Goal: Information Seeking & Learning: Find contact information

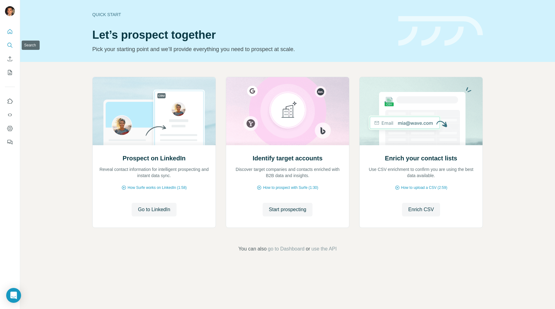
click at [13, 45] on icon "Search" at bounding box center [10, 45] width 6 height 6
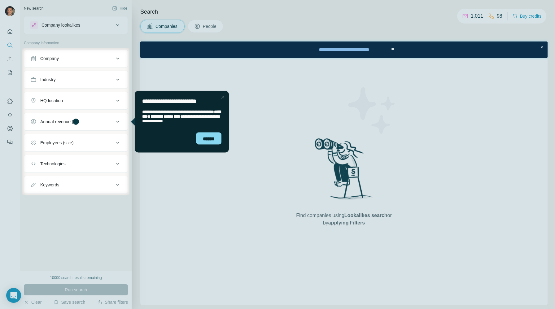
click at [223, 97] on div "Close Step" at bounding box center [222, 96] width 7 height 7
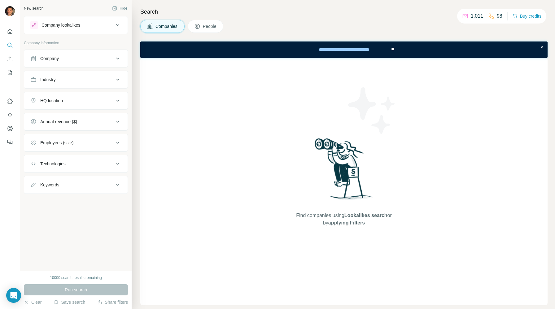
click at [77, 60] on div "Company" at bounding box center [72, 58] width 84 height 6
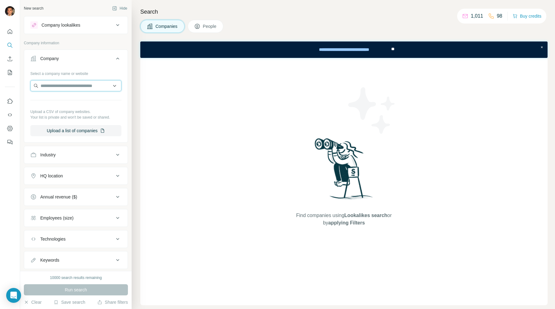
click at [81, 86] on input "text" at bounding box center [75, 85] width 91 height 11
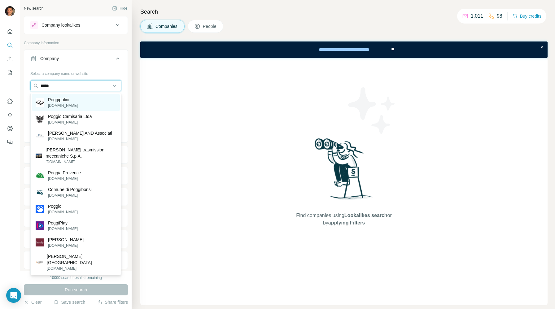
type input "*****"
click at [74, 109] on div "Poggipolini [DOMAIN_NAME]" at bounding box center [76, 102] width 88 height 17
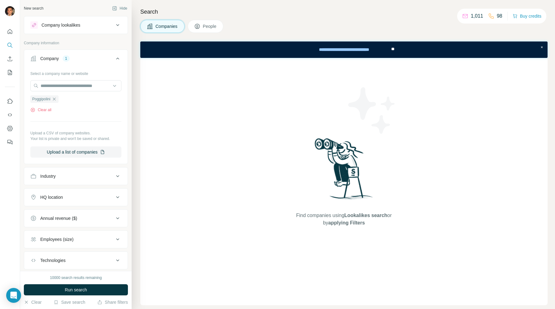
click at [211, 28] on span "People" at bounding box center [210, 26] width 14 height 6
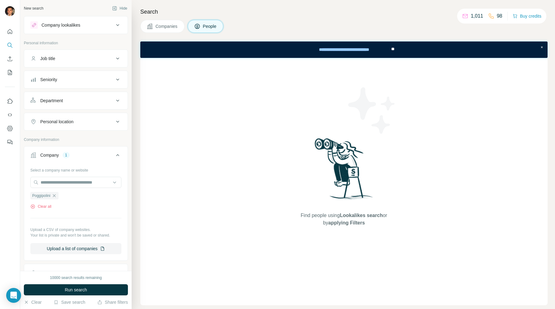
click at [101, 60] on div "Job title" at bounding box center [72, 58] width 84 height 6
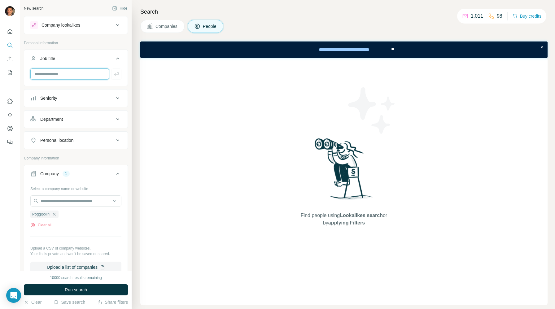
click at [90, 73] on input "text" at bounding box center [69, 73] width 79 height 11
type input "***"
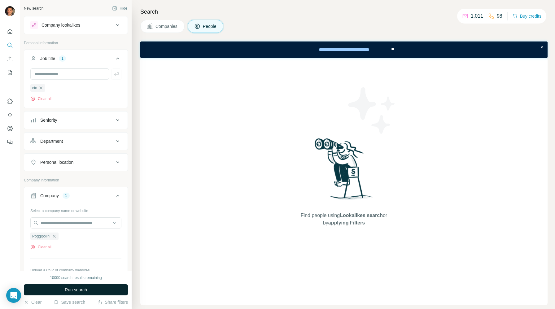
click at [91, 292] on button "Run search" at bounding box center [76, 289] width 104 height 11
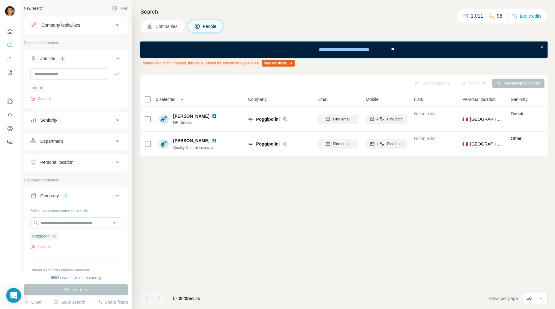
click at [42, 87] on icon "button" at bounding box center [40, 87] width 5 height 5
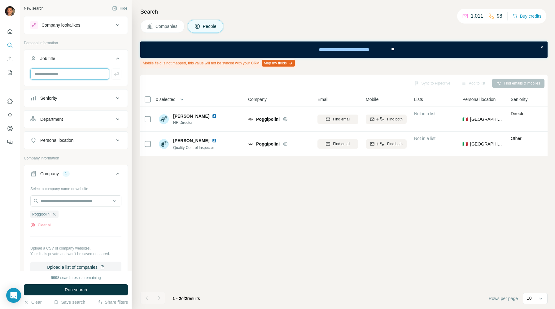
click at [54, 70] on input "text" at bounding box center [69, 73] width 79 height 11
type input "**"
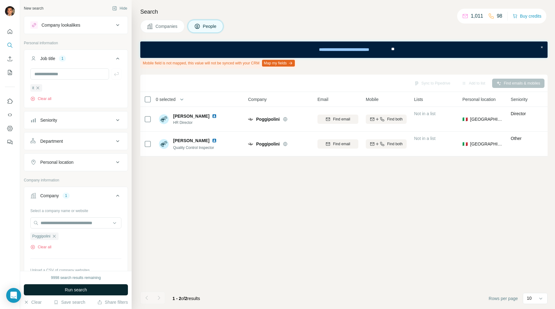
click at [86, 293] on span "Run search" at bounding box center [76, 290] width 22 height 6
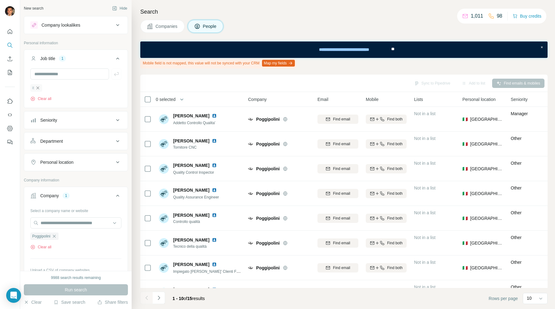
click at [40, 88] on icon "button" at bounding box center [37, 87] width 5 height 5
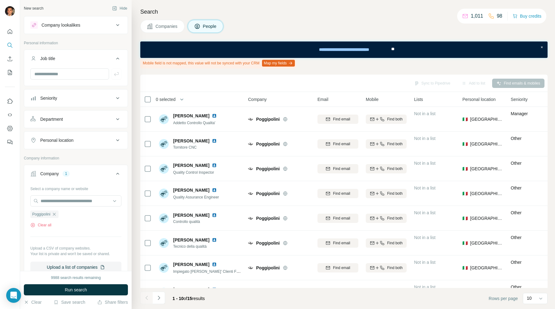
click at [84, 102] on button "Seniority" at bounding box center [75, 98] width 103 height 15
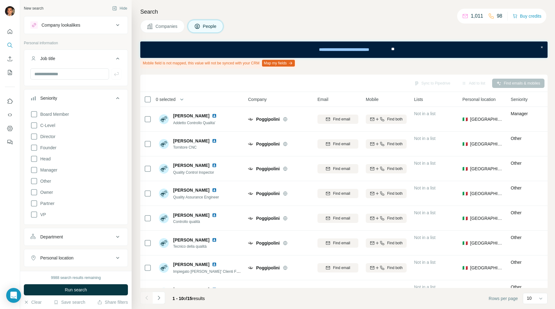
click at [84, 102] on button "Seniority" at bounding box center [75, 99] width 103 height 17
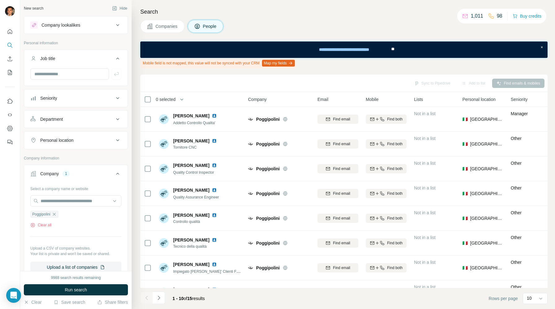
click at [78, 117] on div "Department" at bounding box center [72, 119] width 84 height 6
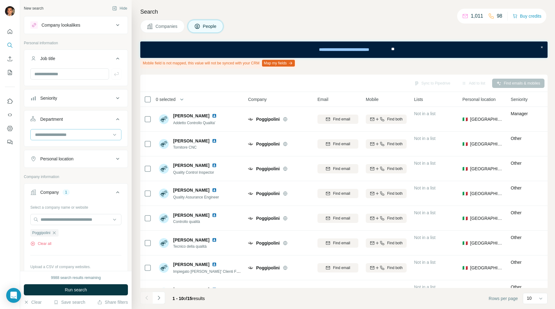
click at [73, 135] on input at bounding box center [72, 134] width 77 height 7
click at [71, 169] on div "Security" at bounding box center [76, 171] width 81 height 6
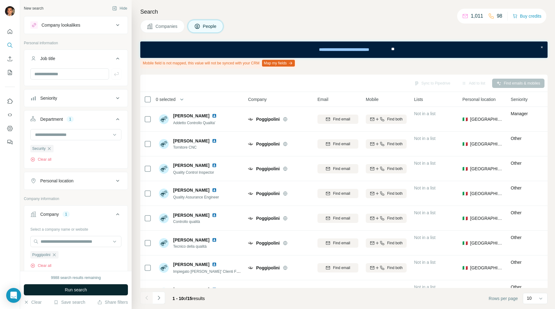
click at [77, 292] on span "Run search" at bounding box center [76, 290] width 22 height 6
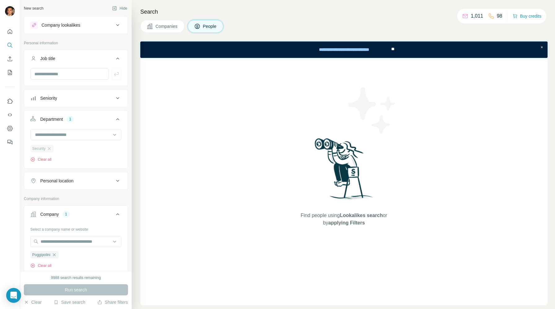
click at [50, 146] on div "Security" at bounding box center [41, 148] width 23 height 7
click at [50, 149] on icon "button" at bounding box center [49, 148] width 5 height 5
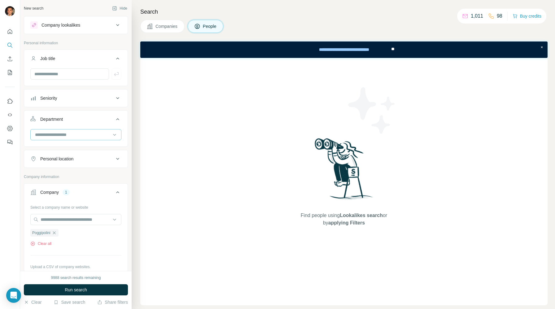
click at [61, 135] on input at bounding box center [72, 134] width 77 height 7
click at [62, 74] on input "text" at bounding box center [69, 73] width 79 height 11
paste input "**********"
type input "**********"
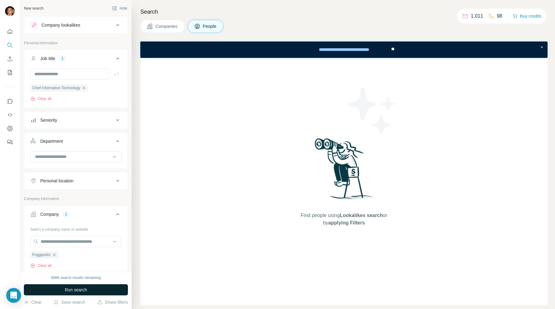
click at [98, 292] on button "Run search" at bounding box center [76, 289] width 104 height 11
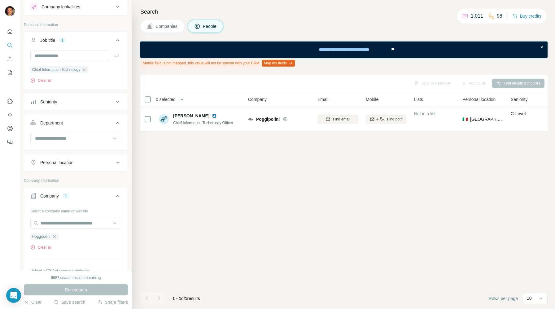
scroll to position [20, 0]
click at [90, 104] on button "Seniority" at bounding box center [75, 100] width 103 height 15
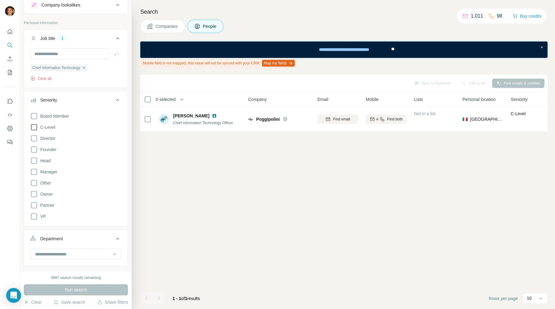
click at [39, 125] on span "C-Level" at bounding box center [46, 127] width 17 height 6
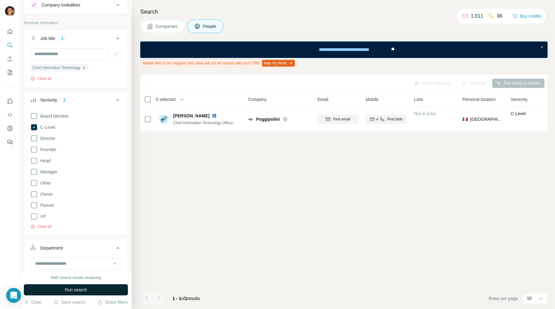
click at [103, 292] on button "Run search" at bounding box center [76, 289] width 104 height 11
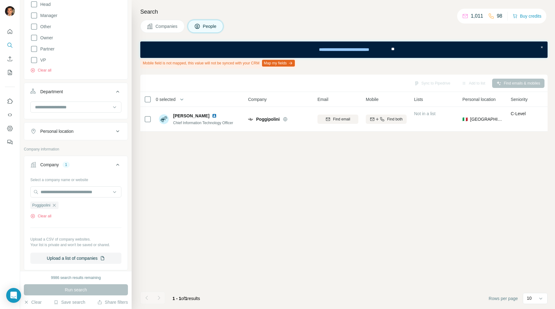
scroll to position [208, 0]
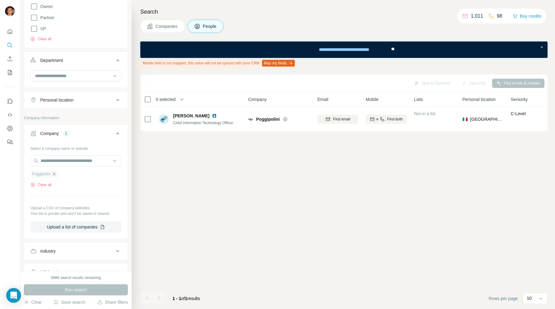
click at [54, 175] on icon "button" at bounding box center [54, 174] width 5 height 5
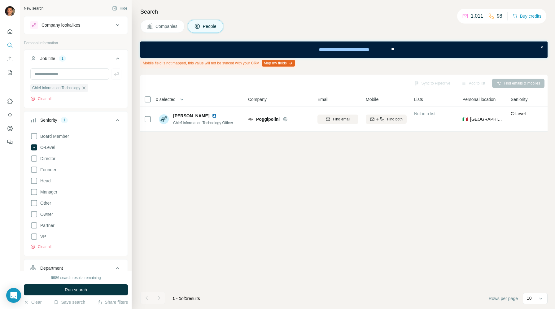
click at [67, 31] on button "Company lookalikes" at bounding box center [75, 25] width 103 height 15
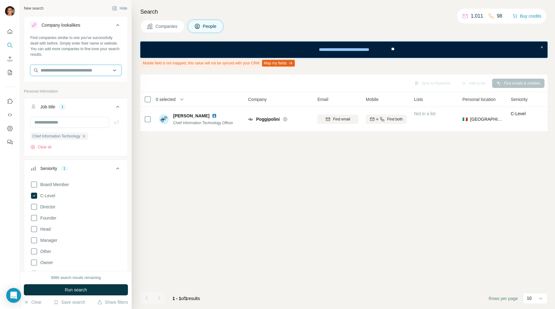
click at [55, 72] on input "text" at bounding box center [75, 70] width 91 height 11
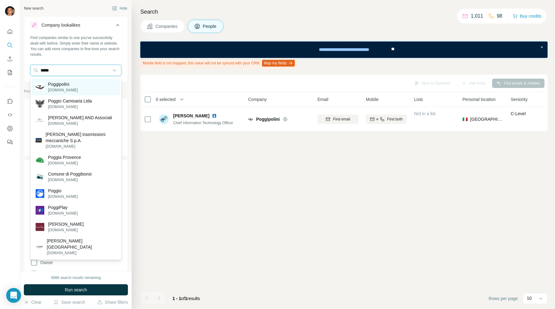
type input "*****"
click at [51, 89] on p "[DOMAIN_NAME]" at bounding box center [63, 90] width 30 height 6
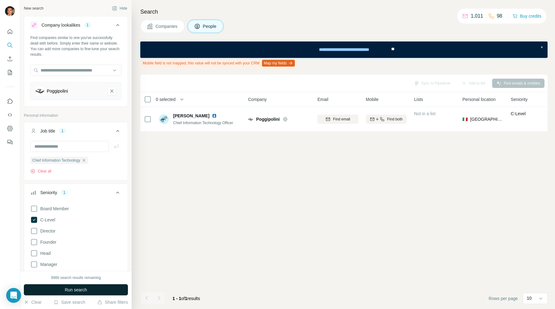
click at [98, 291] on button "Run search" at bounding box center [76, 289] width 104 height 11
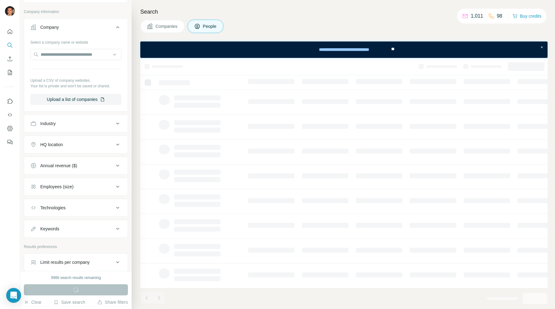
scroll to position [382, 0]
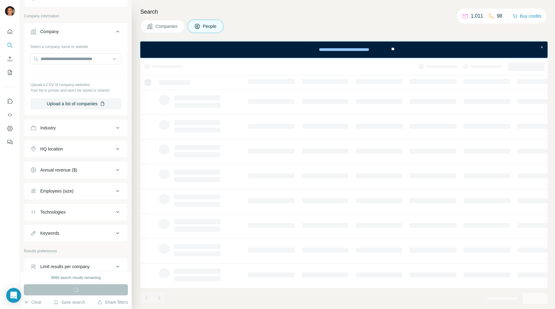
click at [89, 150] on div "HQ location" at bounding box center [72, 149] width 84 height 6
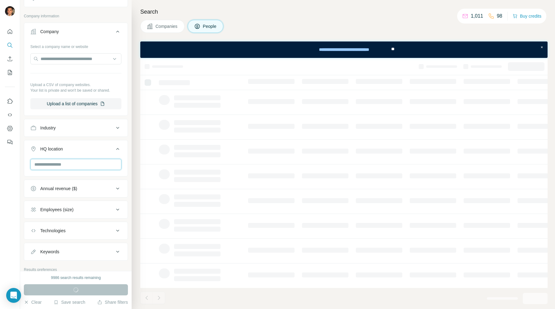
click at [59, 166] on input "text" at bounding box center [75, 164] width 91 height 11
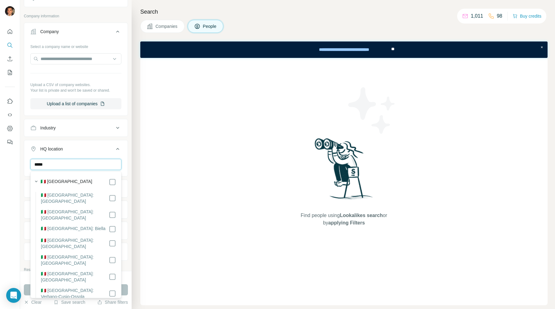
type input "*****"
click at [59, 183] on div "🇮🇹 [GEOGRAPHIC_DATA]" at bounding box center [79, 181] width 76 height 7
click at [126, 286] on button "Run search" at bounding box center [76, 289] width 104 height 11
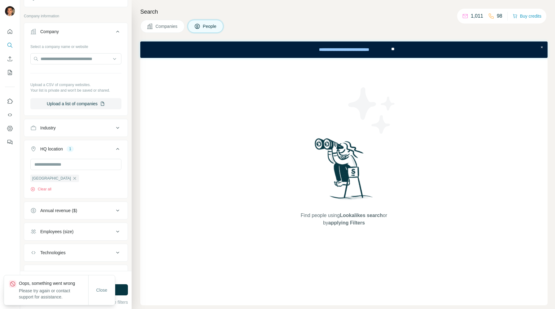
click at [159, 24] on span "Companies" at bounding box center [166, 26] width 23 height 6
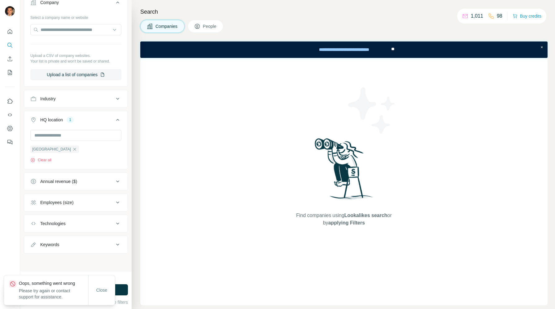
scroll to position [129, 0]
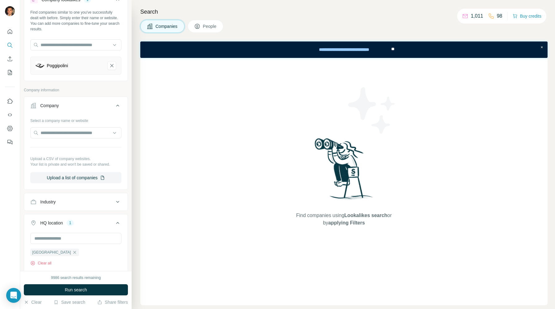
scroll to position [129, 0]
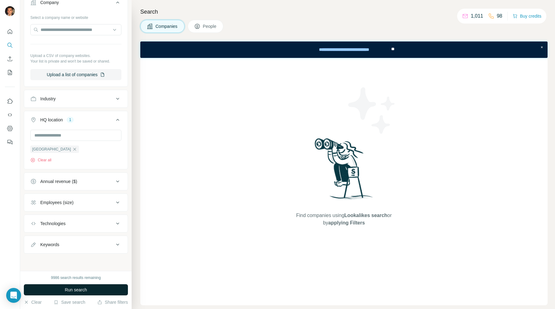
click at [90, 290] on button "Run search" at bounding box center [76, 289] width 104 height 11
click at [90, 290] on div "Run search" at bounding box center [76, 289] width 104 height 11
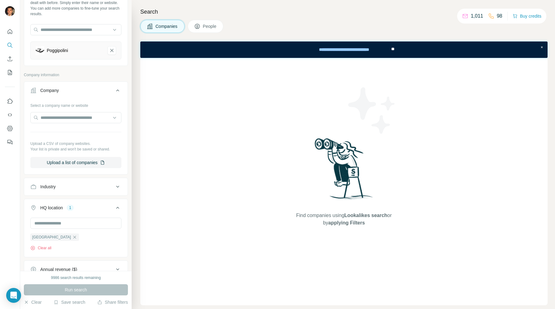
scroll to position [65, 0]
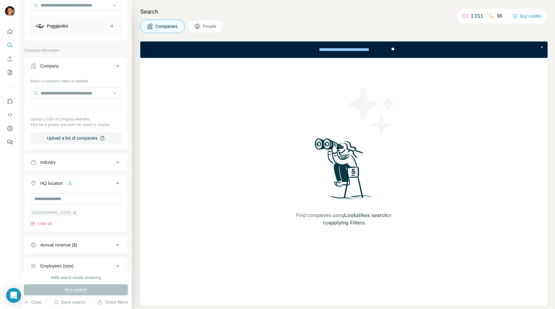
click at [73, 212] on icon "button" at bounding box center [74, 212] width 3 height 3
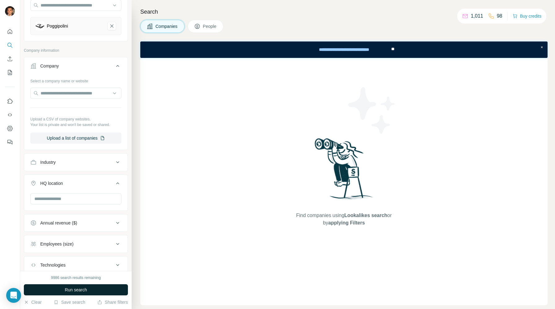
click at [80, 290] on span "Run search" at bounding box center [76, 290] width 22 height 6
click at [114, 23] on icon "Poggipolini-remove-button" at bounding box center [112, 26] width 6 height 6
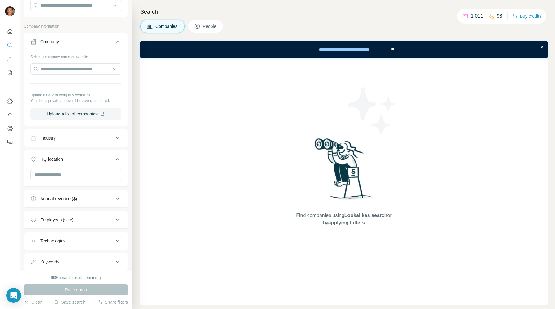
click at [82, 288] on div "Run search" at bounding box center [76, 289] width 104 height 11
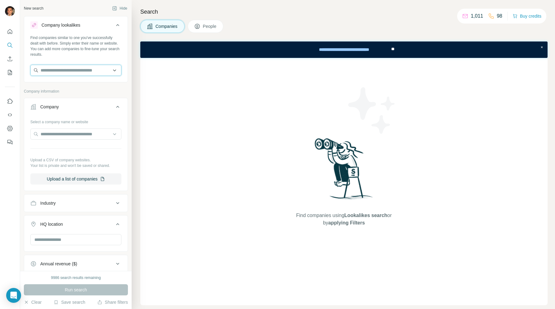
click at [65, 69] on input "text" at bounding box center [75, 70] width 91 height 11
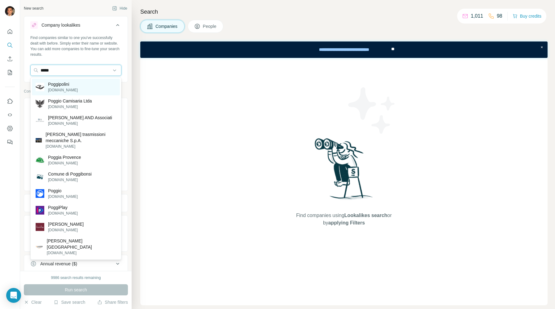
type input "*****"
click at [72, 86] on div "Poggipolini [DOMAIN_NAME]" at bounding box center [76, 87] width 88 height 17
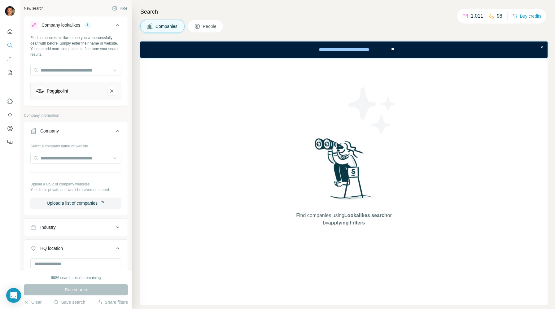
click at [24, 103] on div "Find companies similar to one you've successfully dealt with before. Simply ent…" at bounding box center [75, 70] width 103 height 70
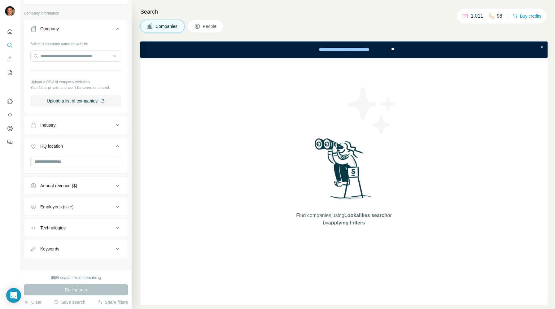
scroll to position [107, 0]
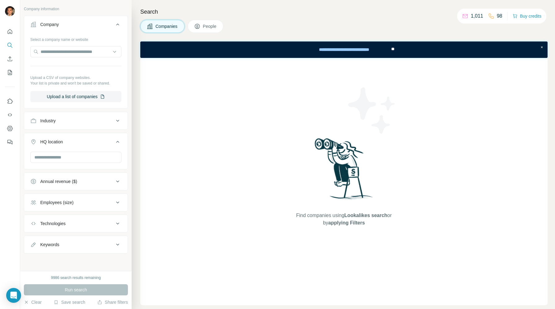
click at [115, 23] on icon at bounding box center [117, 24] width 7 height 7
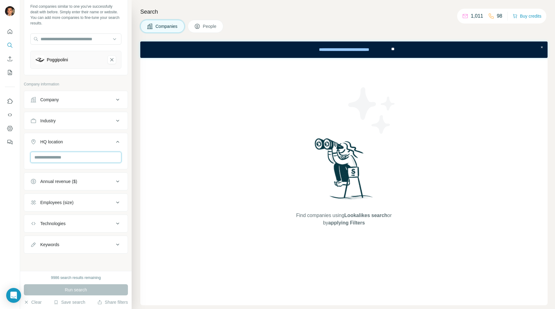
click at [89, 155] on input "text" at bounding box center [75, 157] width 91 height 11
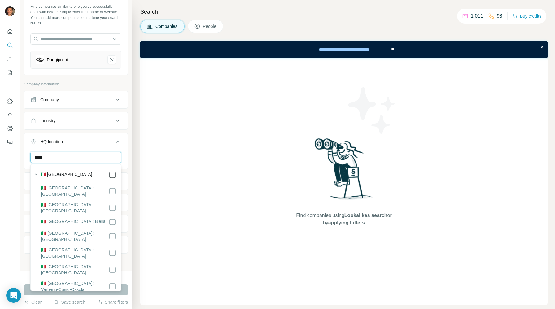
type input "*****"
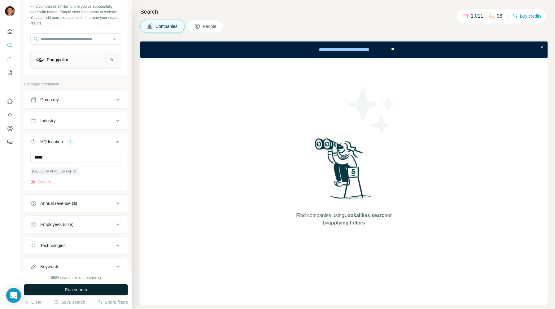
click at [75, 294] on button "Run search" at bounding box center [76, 289] width 104 height 11
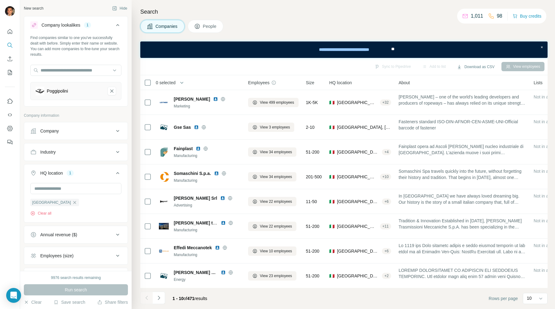
click at [209, 23] on button "People" at bounding box center [206, 26] width 36 height 13
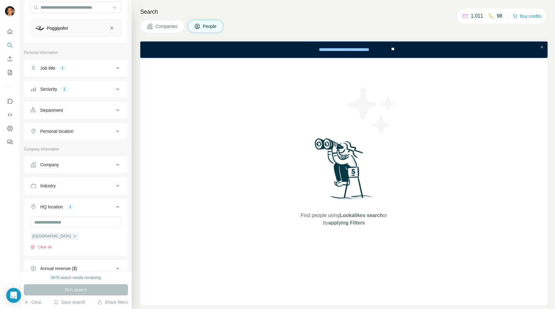
scroll to position [65, 0]
click at [72, 235] on icon "button" at bounding box center [74, 234] width 5 height 5
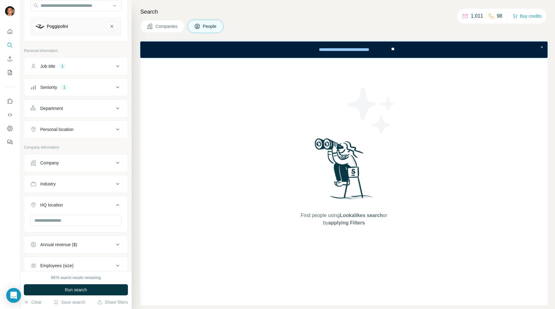
click at [76, 162] on div "Company" at bounding box center [72, 163] width 84 height 6
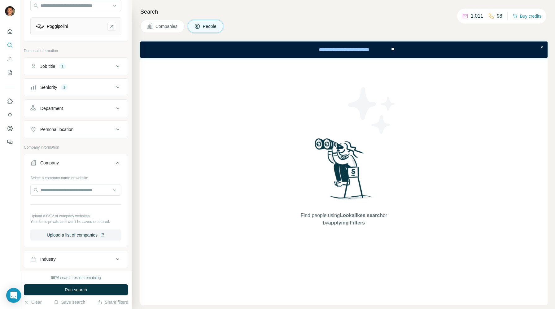
click at [76, 162] on div "Company" at bounding box center [72, 163] width 84 height 6
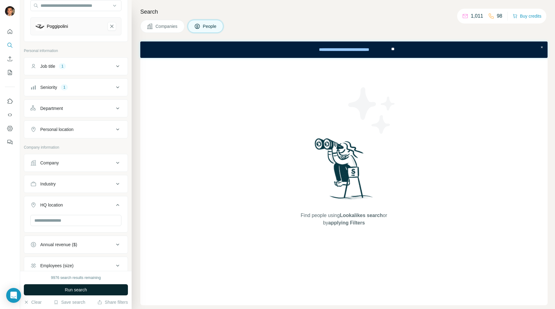
click at [87, 292] on span "Run search" at bounding box center [76, 290] width 22 height 6
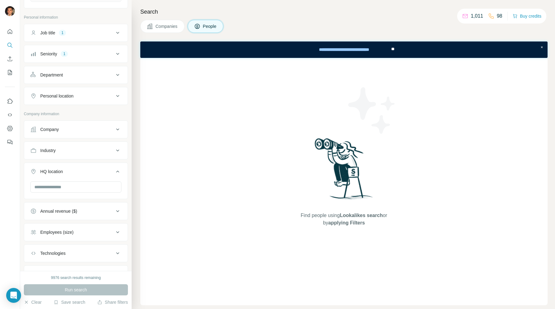
scroll to position [89, 0]
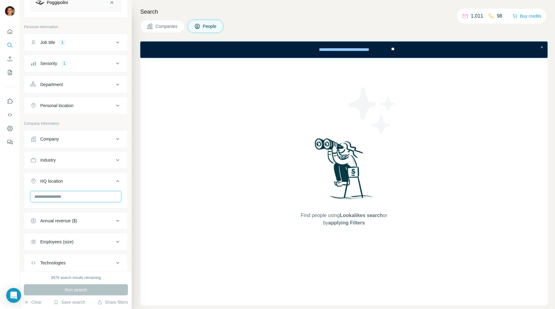
click at [81, 194] on input "text" at bounding box center [75, 196] width 91 height 11
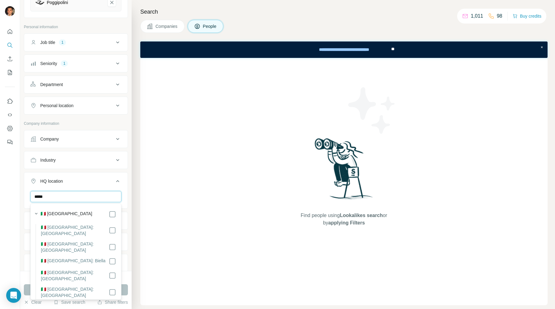
type input "*****"
click at [116, 181] on icon at bounding box center [117, 180] width 7 height 7
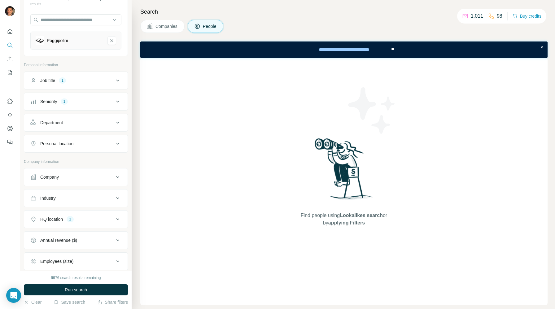
scroll to position [26, 0]
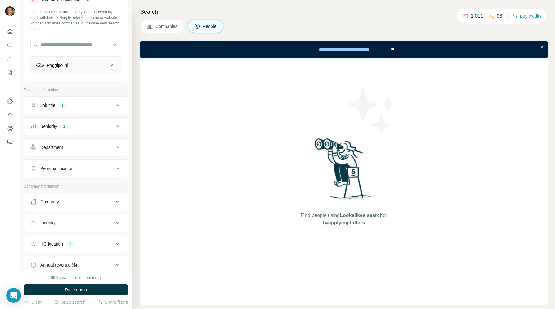
click at [120, 126] on icon at bounding box center [117, 126] width 7 height 7
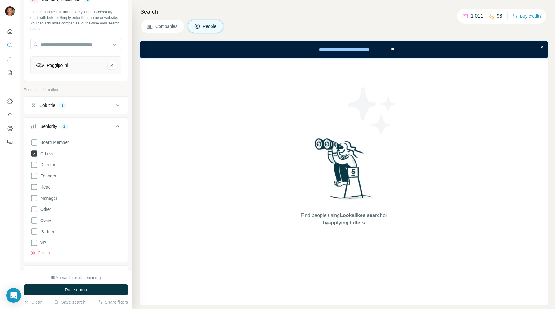
click at [35, 154] on icon at bounding box center [34, 154] width 6 height 6
click at [116, 128] on icon at bounding box center [117, 126] width 7 height 7
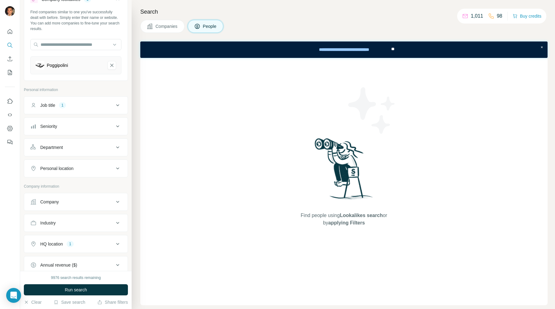
click at [118, 109] on icon at bounding box center [117, 105] width 7 height 7
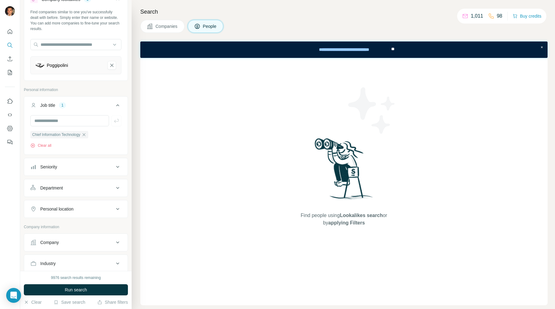
click at [118, 109] on icon at bounding box center [117, 105] width 7 height 7
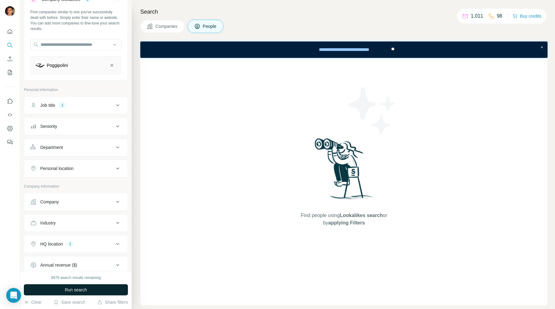
click at [76, 290] on span "Run search" at bounding box center [76, 290] width 22 height 6
click at [117, 108] on icon at bounding box center [117, 105] width 7 height 7
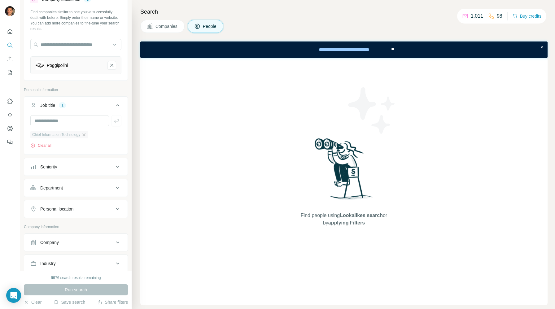
click at [86, 135] on icon "button" at bounding box center [83, 134] width 5 height 5
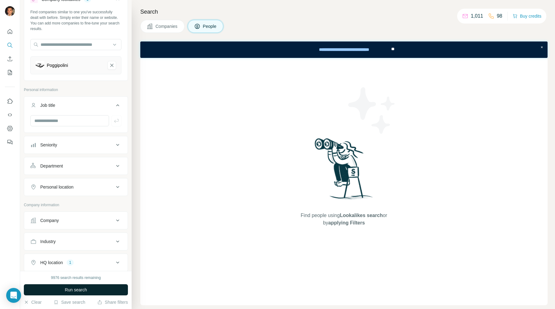
click at [79, 288] on span "Run search" at bounding box center [76, 290] width 22 height 6
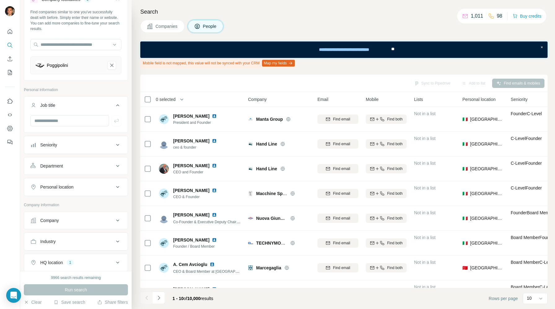
click at [119, 144] on icon at bounding box center [117, 144] width 7 height 7
click at [55, 171] on span "C-Level" at bounding box center [46, 172] width 17 height 6
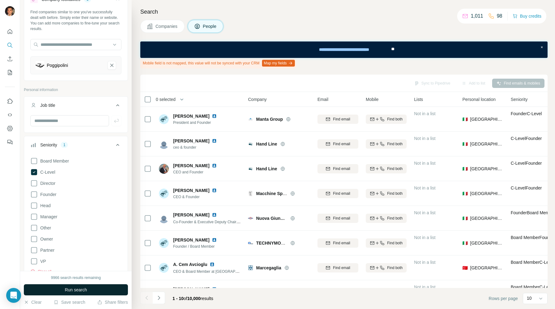
click at [101, 288] on button "Run search" at bounding box center [76, 289] width 104 height 11
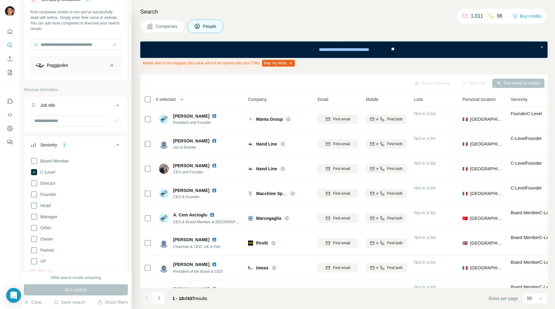
click at [118, 145] on icon at bounding box center [117, 145] width 3 height 2
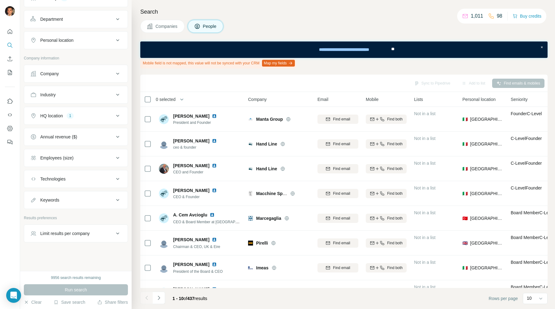
click at [90, 234] on div "Limit results per company" at bounding box center [65, 233] width 50 height 6
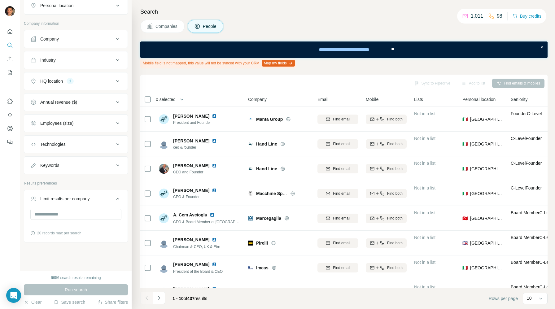
click at [88, 199] on div "Limit results per company" at bounding box center [65, 199] width 50 height 6
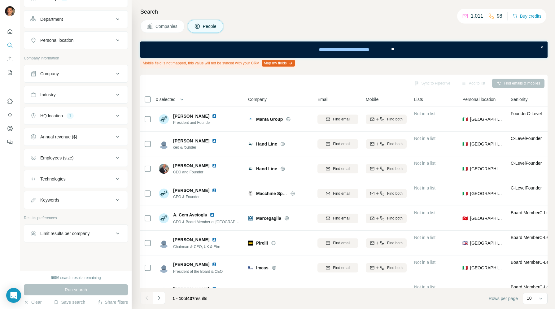
scroll to position [173, 0]
click at [81, 179] on div "Technologies" at bounding box center [72, 179] width 84 height 6
click at [80, 161] on div "Employees (size)" at bounding box center [72, 158] width 84 height 6
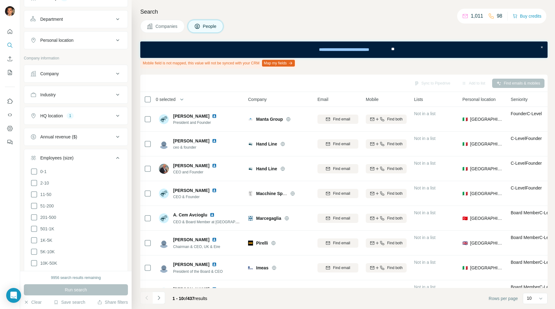
click at [28, 170] on div "0-1 2-10 11-50 [PHONE_NUMBER] 501-1K 1K-5K 5K-10K 10K-50K 50K-100K 100K-500K 50…" at bounding box center [75, 237] width 103 height 139
click at [33, 172] on icon at bounding box center [33, 171] width 7 height 7
click at [33, 181] on icon at bounding box center [33, 182] width 7 height 7
click at [31, 195] on icon at bounding box center [34, 194] width 6 height 6
click at [32, 205] on icon at bounding box center [33, 205] width 7 height 7
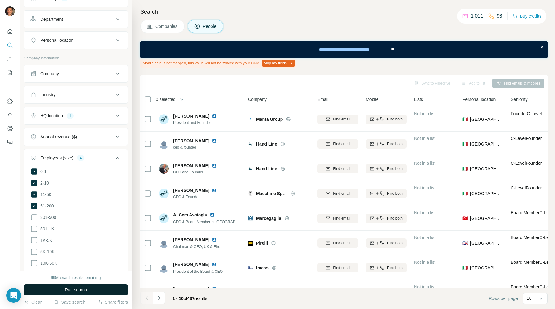
click at [89, 289] on button "Run search" at bounding box center [76, 289] width 104 height 11
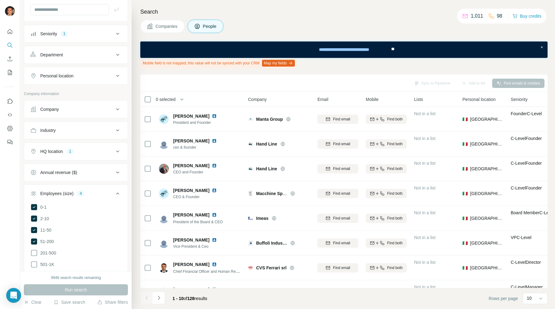
scroll to position [131, 0]
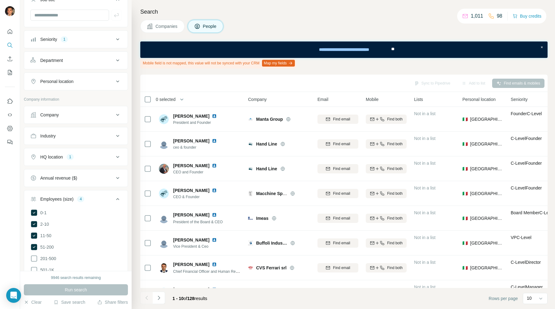
click at [88, 120] on button "Company" at bounding box center [75, 114] width 103 height 15
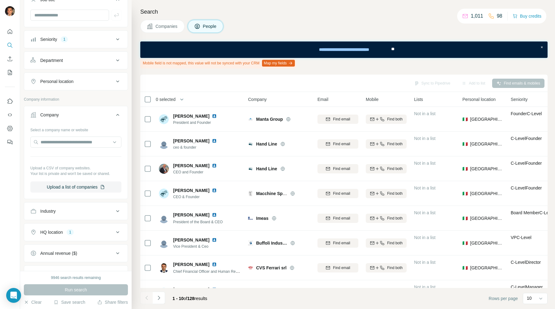
click at [88, 119] on button "Company" at bounding box center [75, 115] width 103 height 17
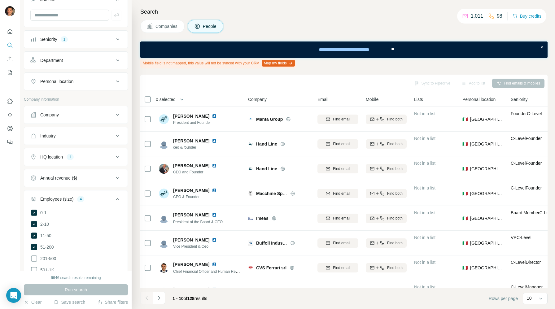
click at [83, 139] on button "Industry" at bounding box center [75, 136] width 103 height 15
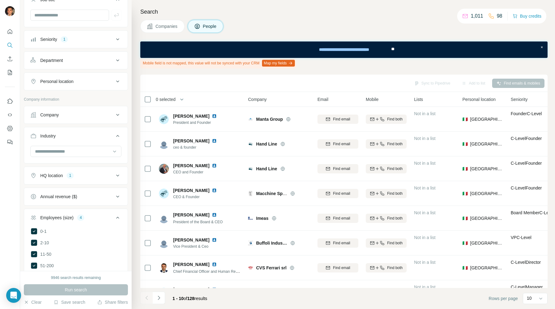
click at [83, 139] on button "Industry" at bounding box center [75, 137] width 103 height 17
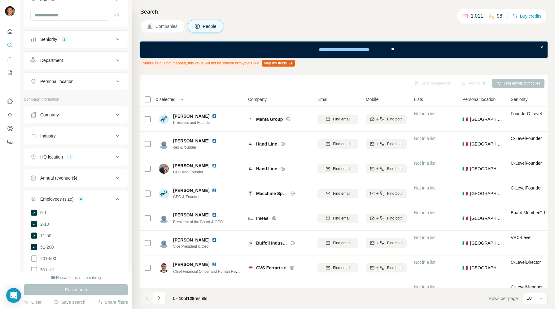
click at [98, 201] on div "Employees (size) 4" at bounding box center [72, 199] width 84 height 6
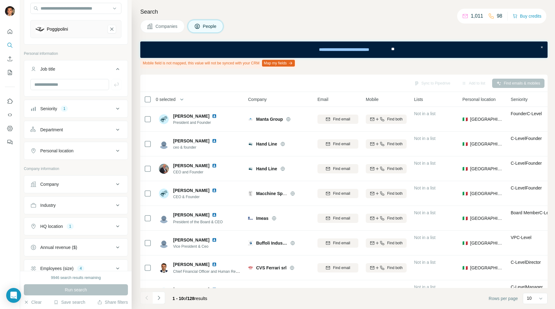
scroll to position [68, 0]
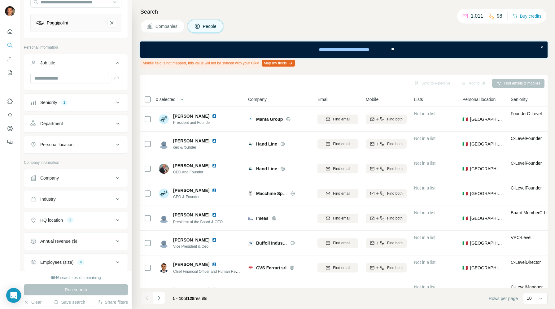
click at [91, 127] on button "Department" at bounding box center [75, 123] width 103 height 15
click at [86, 140] on input at bounding box center [72, 139] width 77 height 7
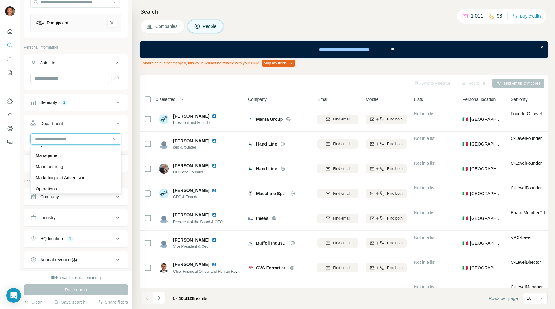
scroll to position [117, 0]
click at [118, 123] on icon at bounding box center [117, 123] width 7 height 7
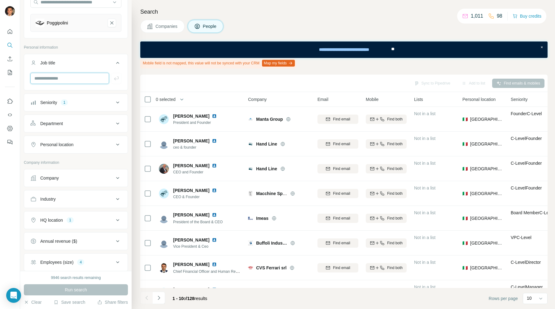
click at [94, 84] on input "text" at bounding box center [69, 78] width 79 height 11
type input "*********"
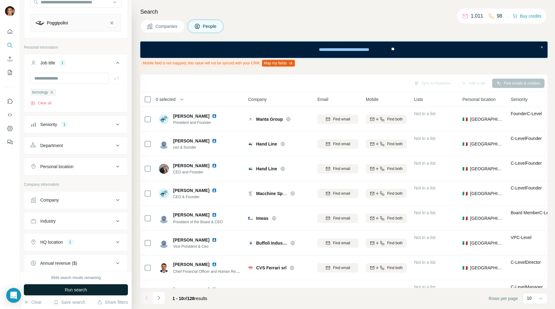
click at [75, 287] on span "Run search" at bounding box center [76, 290] width 22 height 6
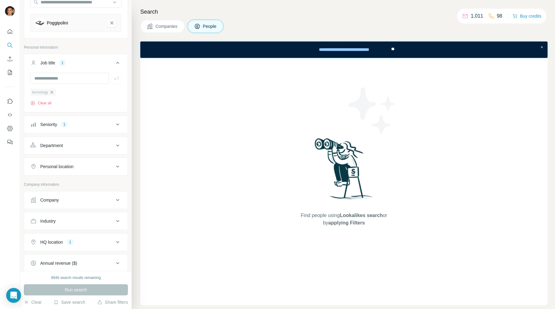
click at [52, 90] on icon "button" at bounding box center [51, 92] width 5 height 5
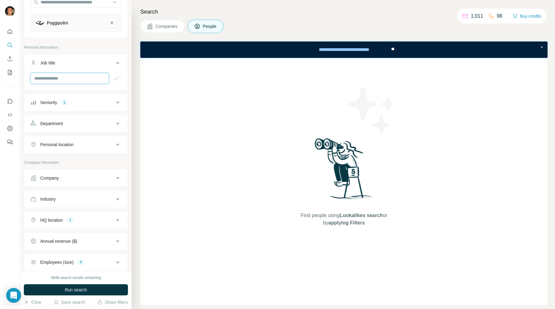
click at [57, 75] on input "text" at bounding box center [69, 78] width 79 height 11
click at [57, 75] on input "**********" at bounding box center [69, 78] width 79 height 11
type input "**********"
click at [117, 81] on icon "button" at bounding box center [116, 78] width 6 height 6
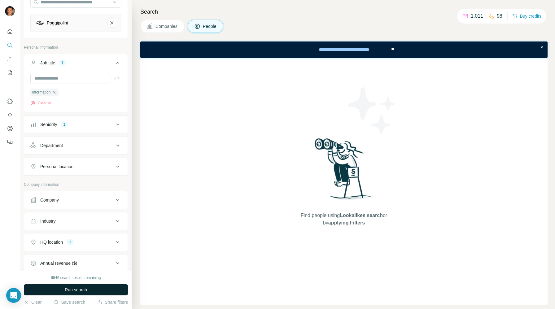
click at [85, 291] on span "Run search" at bounding box center [76, 290] width 22 height 6
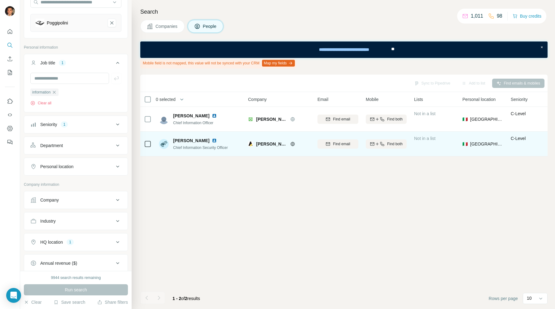
click at [293, 142] on div at bounding box center [300, 144] width 20 height 5
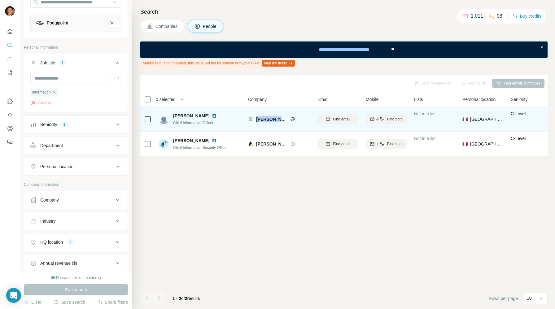
drag, startPoint x: 256, startPoint y: 120, endPoint x: 280, endPoint y: 120, distance: 23.5
click at [280, 120] on div "[PERSON_NAME] SpA" at bounding box center [283, 119] width 54 height 6
drag, startPoint x: 255, startPoint y: 119, endPoint x: 279, endPoint y: 119, distance: 23.5
click at [279, 119] on div "[PERSON_NAME] SpA" at bounding box center [279, 119] width 62 height 6
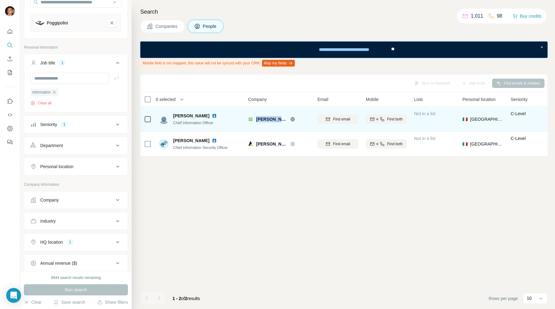
copy span "[PERSON_NAME] SpA"
click at [228, 117] on div "[PERSON_NAME] Chief Information Officer" at bounding box center [200, 119] width 82 height 17
